Goal: Task Accomplishment & Management: Manage account settings

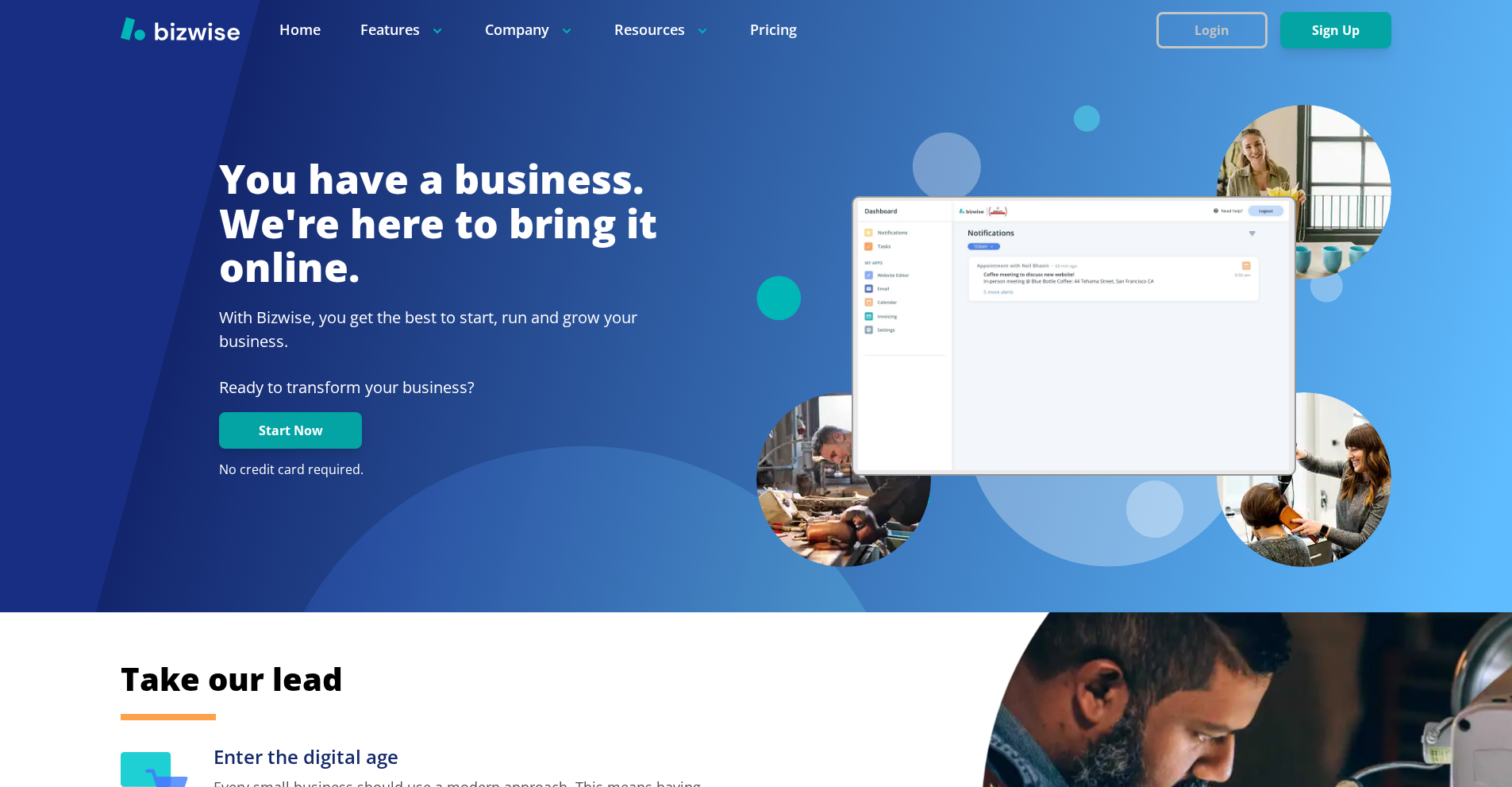
click at [1192, 25] on button "Login" at bounding box center [1212, 30] width 111 height 37
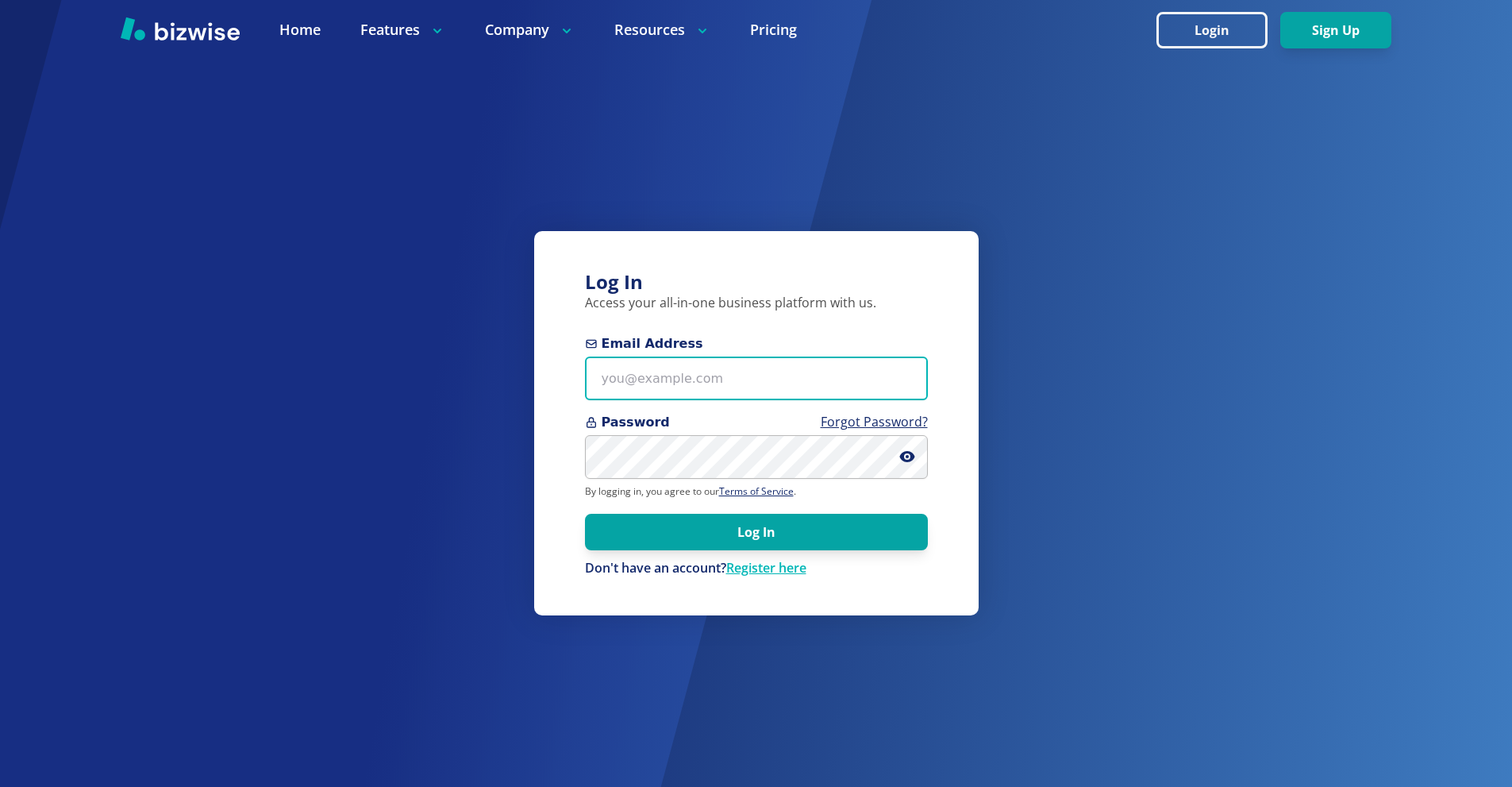
click at [744, 392] on input "Email Address" at bounding box center [756, 378] width 343 height 43
paste input "[EMAIL_ADDRESS][DOMAIN_NAME]"
type input "[EMAIL_ADDRESS][DOMAIN_NAME]"
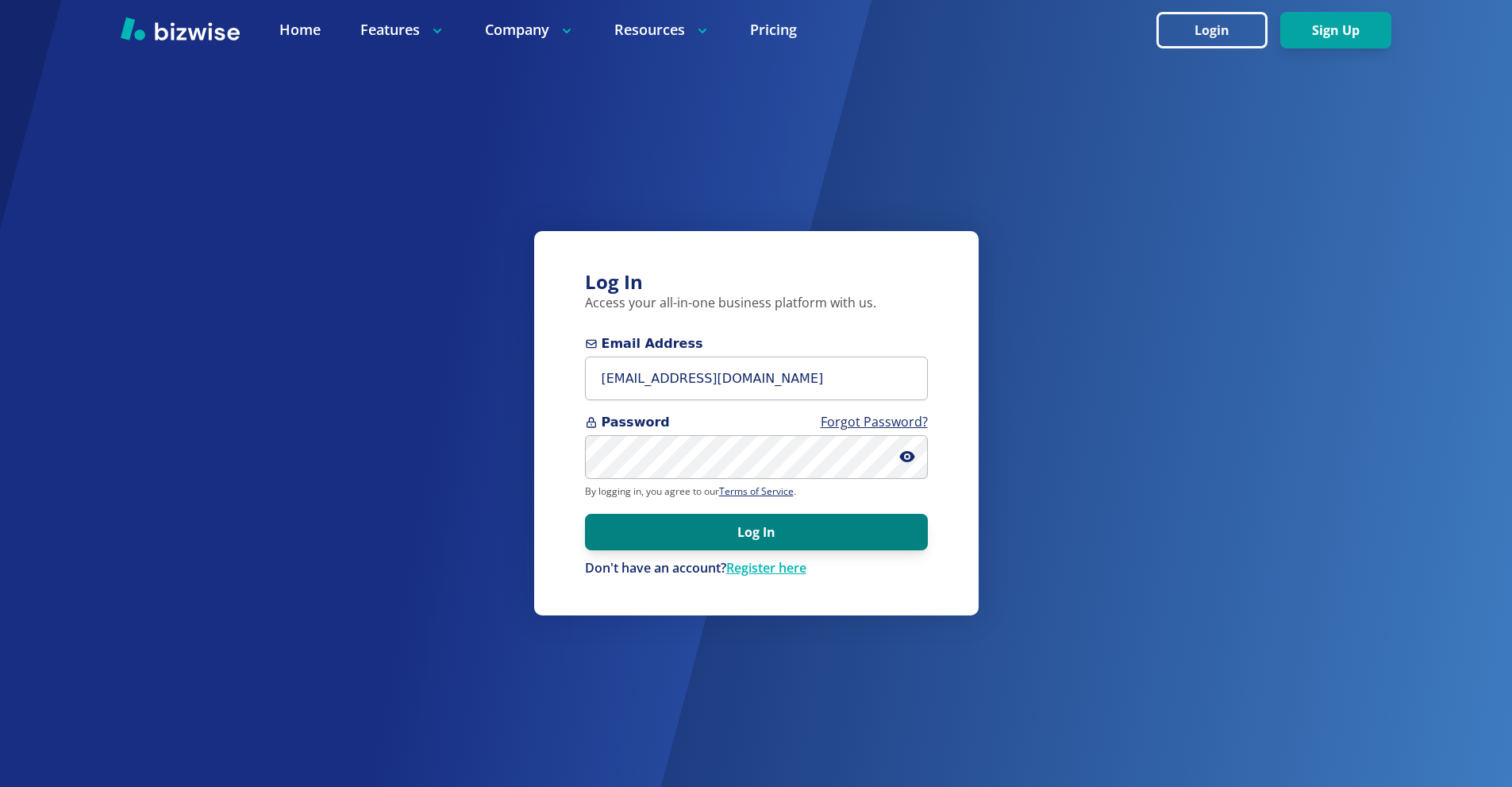
drag, startPoint x: 717, startPoint y: 543, endPoint x: 702, endPoint y: 533, distance: 18.0
click at [717, 543] on button "Log In" at bounding box center [756, 532] width 343 height 37
